Goal: Task Accomplishment & Management: Use online tool/utility

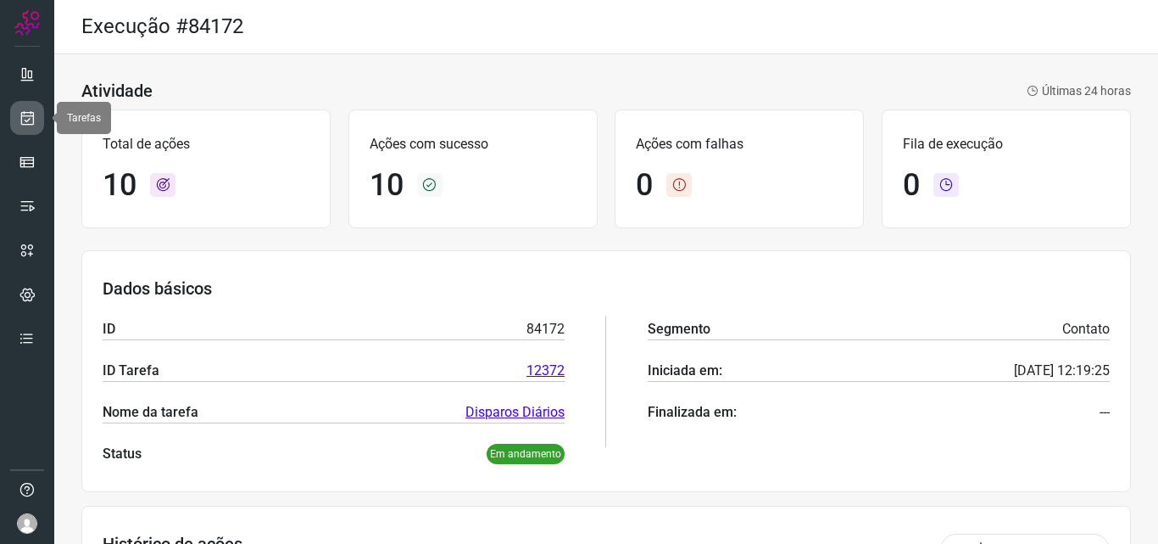
click at [40, 127] on link at bounding box center [27, 118] width 34 height 34
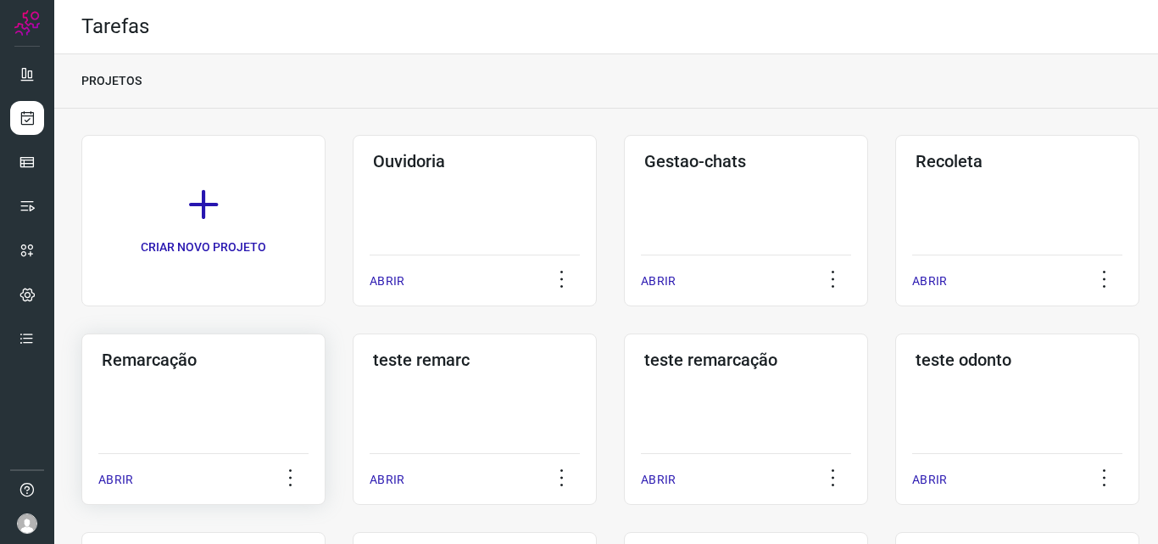
click at [155, 400] on div "Remarcação ABRIR" at bounding box center [203, 418] width 244 height 171
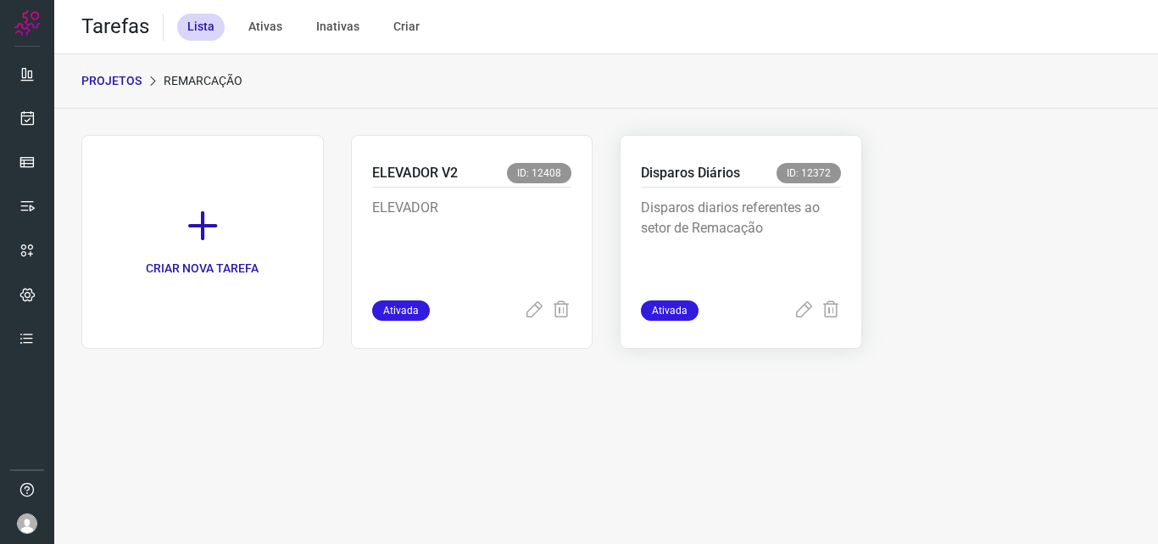
click at [823, 200] on p "Disparos diarios referentes ao setor de Remacação" at bounding box center [741, 240] width 200 height 85
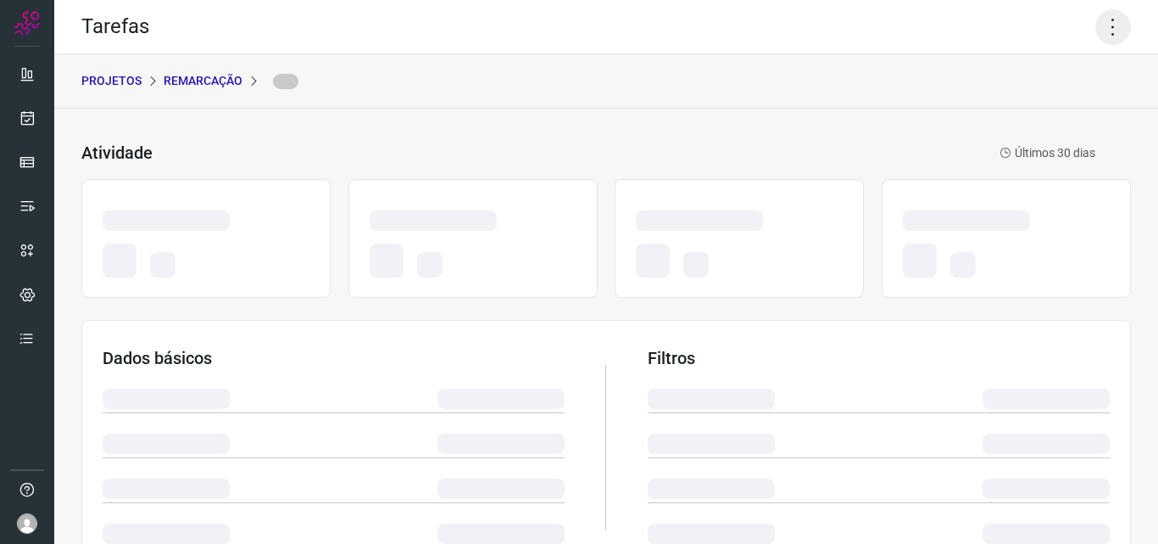
click at [1096, 31] on icon at bounding box center [1114, 27] width 36 height 36
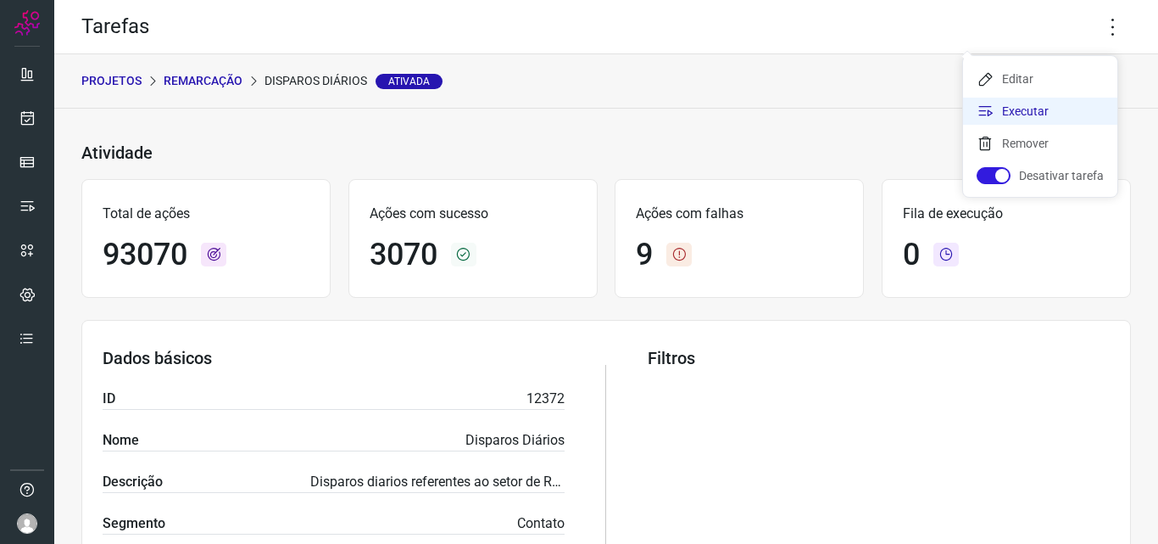
click at [1029, 108] on li "Executar" at bounding box center [1040, 111] width 154 height 27
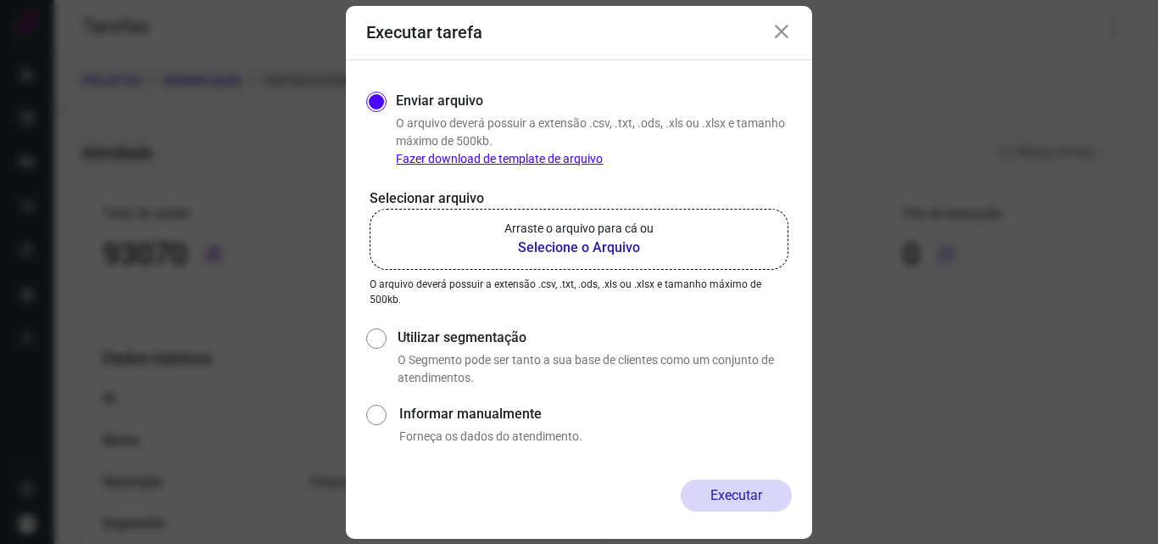
click at [572, 250] on b "Selecione o Arquivo" at bounding box center [579, 247] width 149 height 20
click at [0, 0] on input "Arraste o arquivo para cá ou Selecione o Arquivo" at bounding box center [0, 0] width 0 height 0
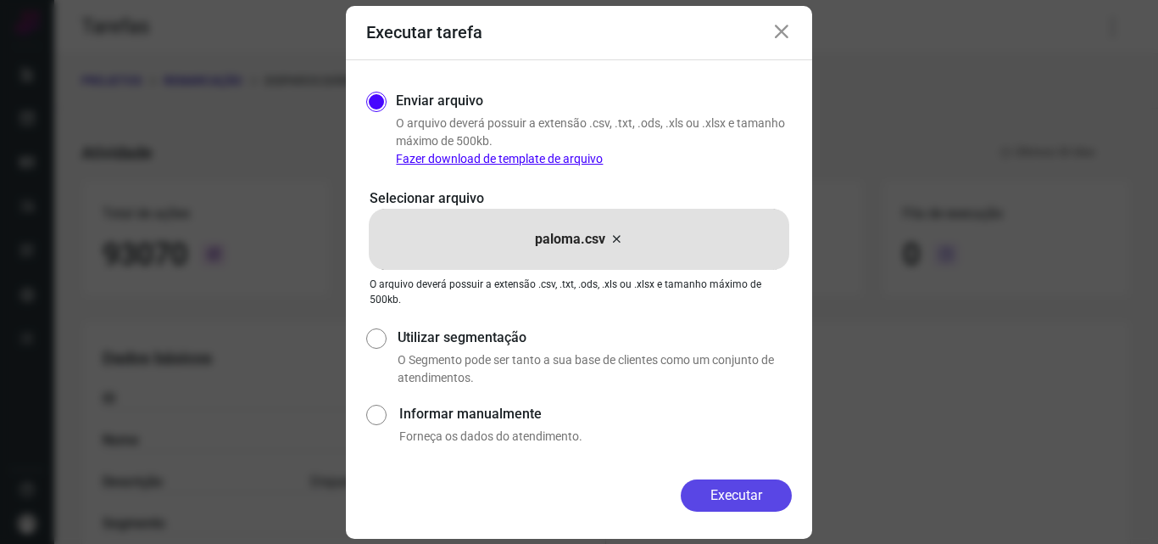
click at [729, 493] on button "Executar" at bounding box center [736, 495] width 111 height 32
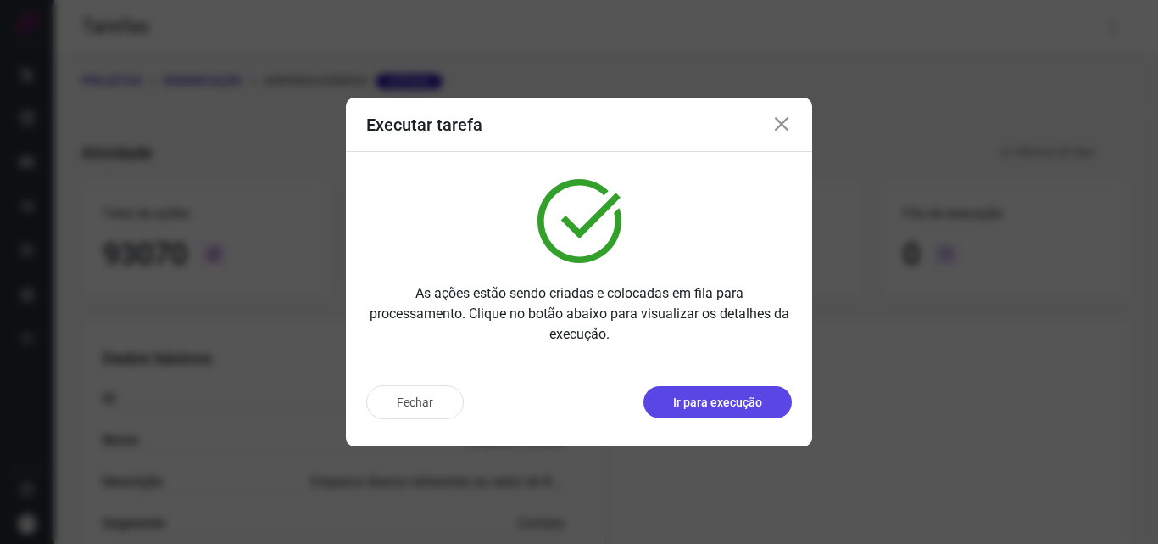
click at [714, 409] on p "Ir para execução" at bounding box center [717, 402] width 89 height 18
